Goal: Feedback & Contribution: Submit feedback/report problem

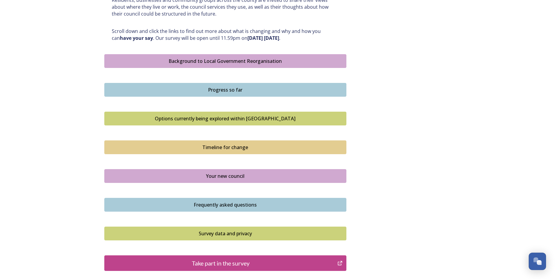
scroll to position [365, 0]
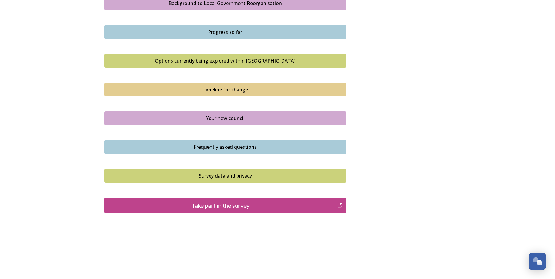
click at [223, 205] on div "Take part in the survey" at bounding box center [221, 205] width 227 height 9
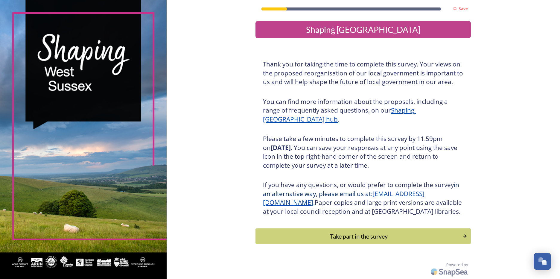
scroll to position [9, 0]
click at [343, 242] on button "Take part in the survey" at bounding box center [363, 236] width 217 height 16
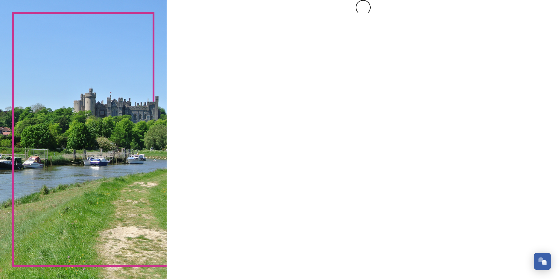
scroll to position [0, 0]
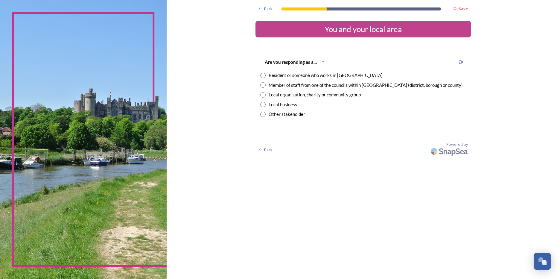
click at [264, 86] on input "radio" at bounding box center [262, 84] width 5 height 5
radio input "true"
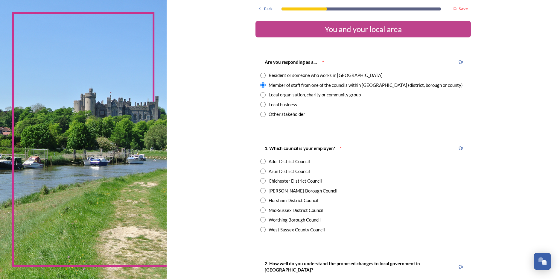
click at [261, 229] on input "radio" at bounding box center [262, 229] width 5 height 5
radio input "true"
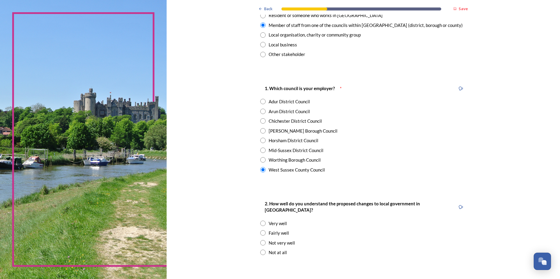
scroll to position [120, 0]
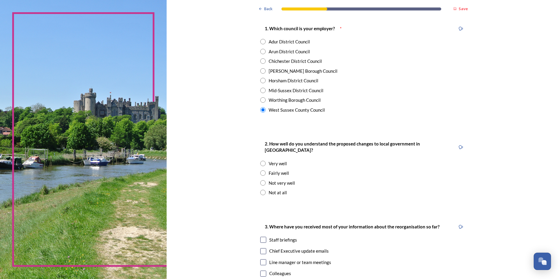
click at [263, 180] on input "radio" at bounding box center [262, 182] width 5 height 5
radio input "true"
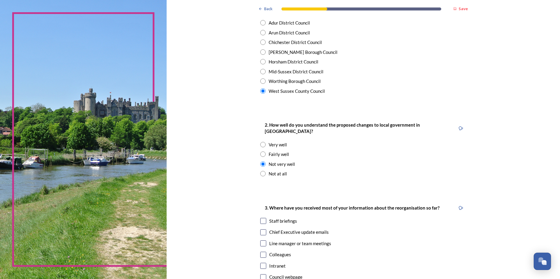
scroll to position [209, 0]
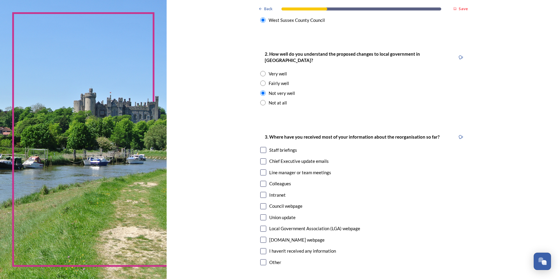
click at [263, 248] on input "checkbox" at bounding box center [263, 251] width 6 height 6
checkbox input "true"
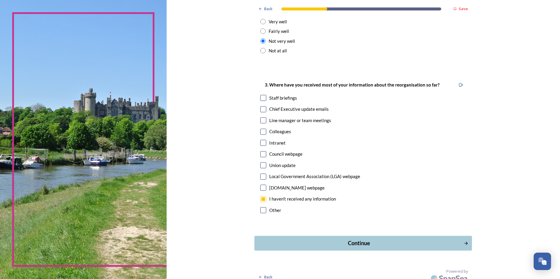
click at [324, 239] on div "Continue" at bounding box center [359, 243] width 203 height 8
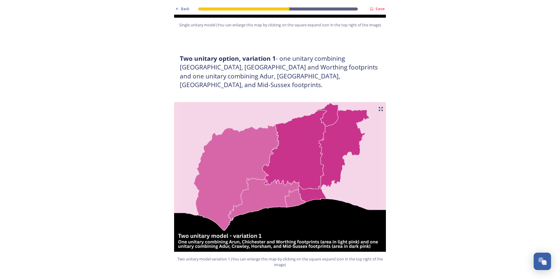
scroll to position [389, 0]
